Goal: Task Accomplishment & Management: Manage account settings

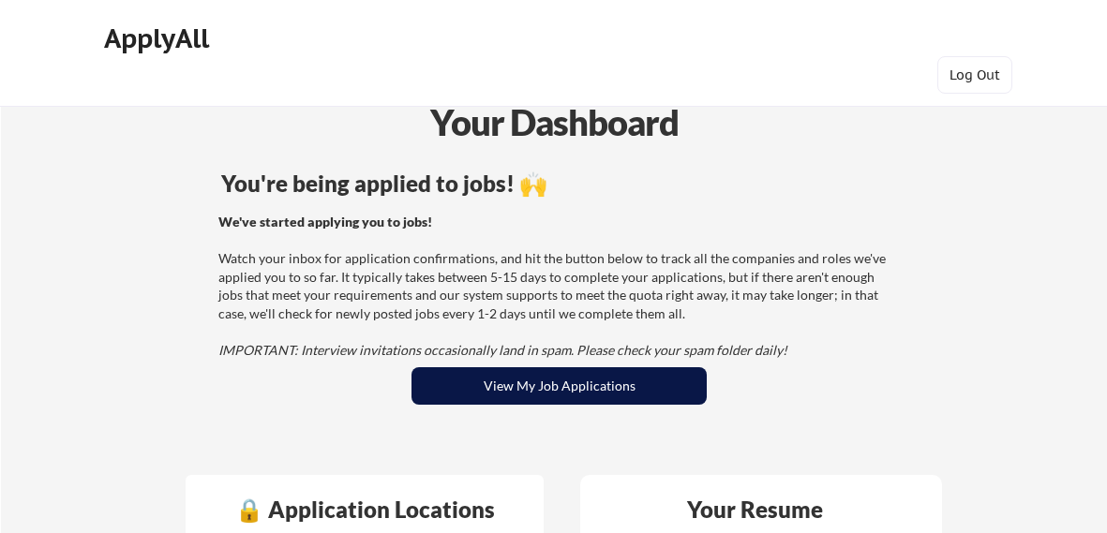
click at [556, 395] on button "View My Job Applications" at bounding box center [559, 385] width 295 height 37
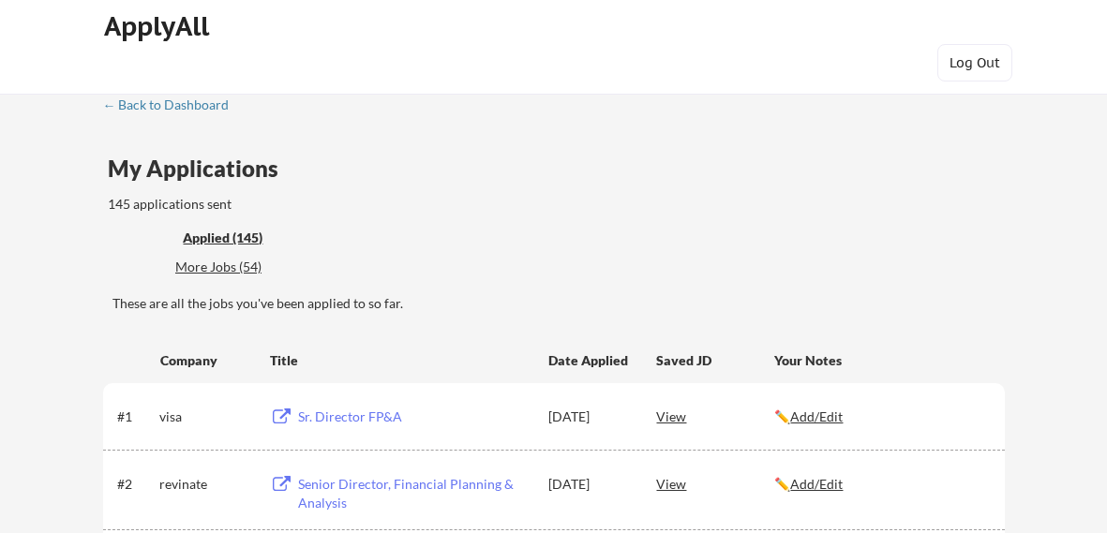
scroll to position [55, 0]
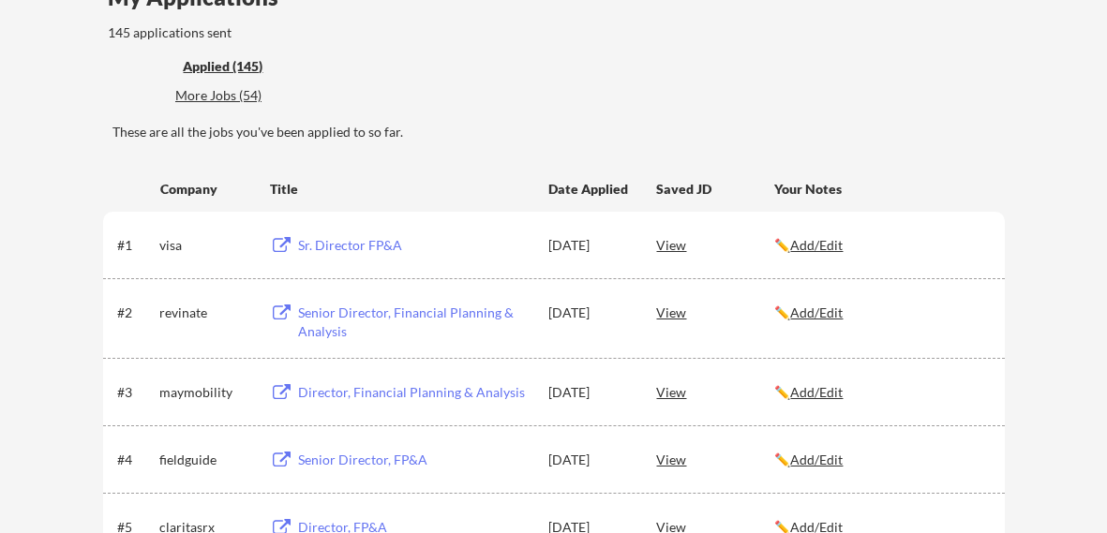
scroll to position [186, 0]
